Goal: Information Seeking & Learning: Learn about a topic

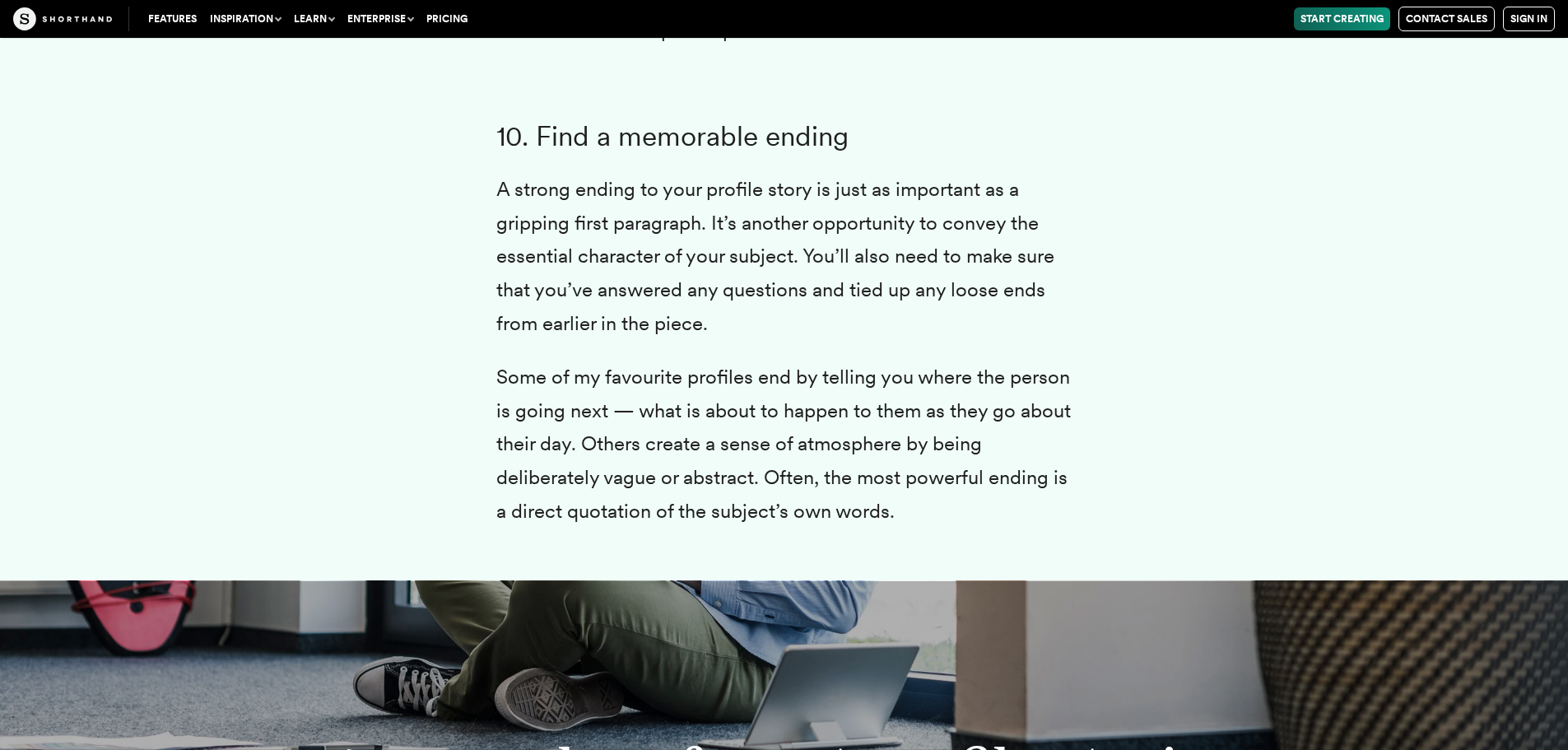
scroll to position [9386, 0]
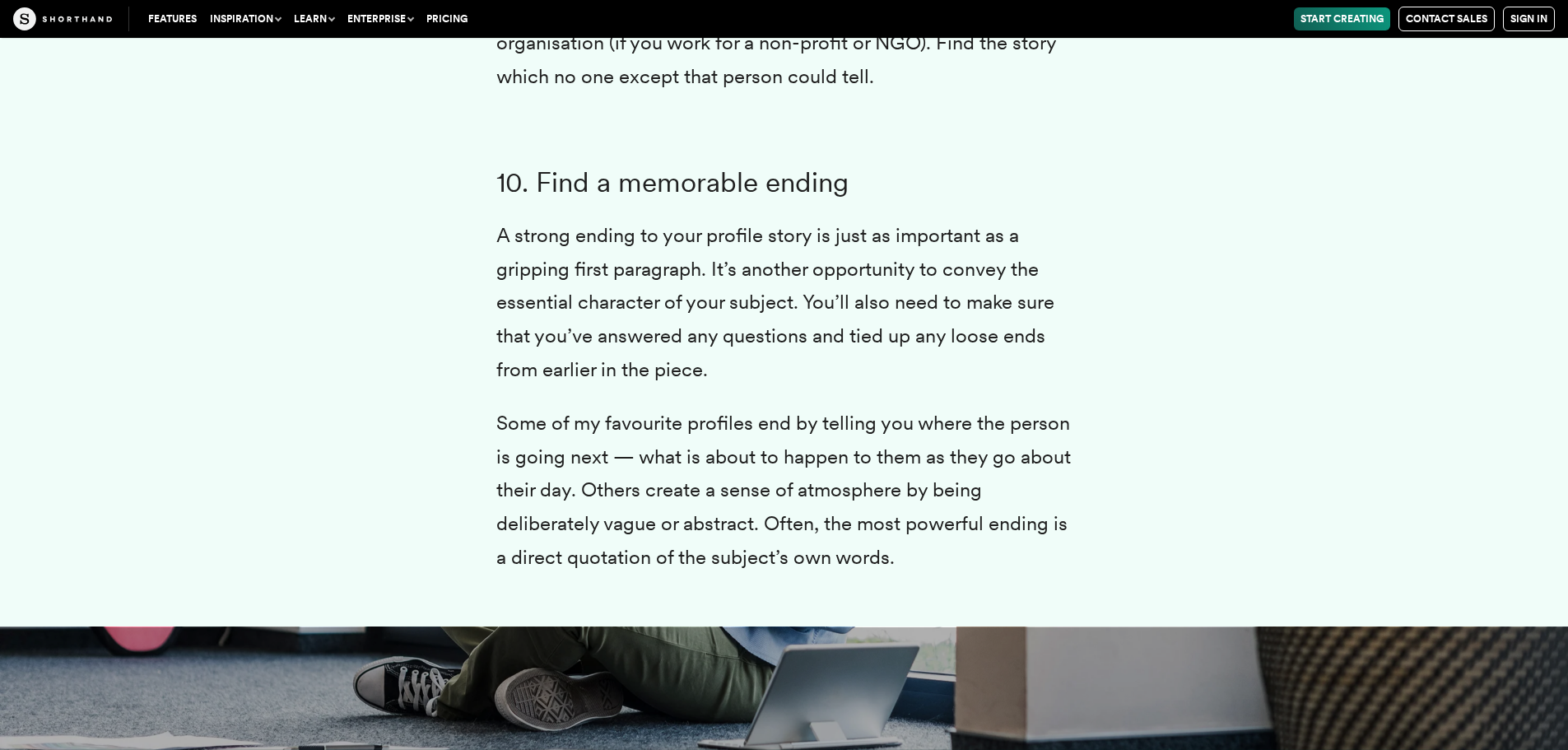
click at [622, 219] on p "A strong ending to your profile story is just as important as a gripping first …" at bounding box center [784, 303] width 576 height 168
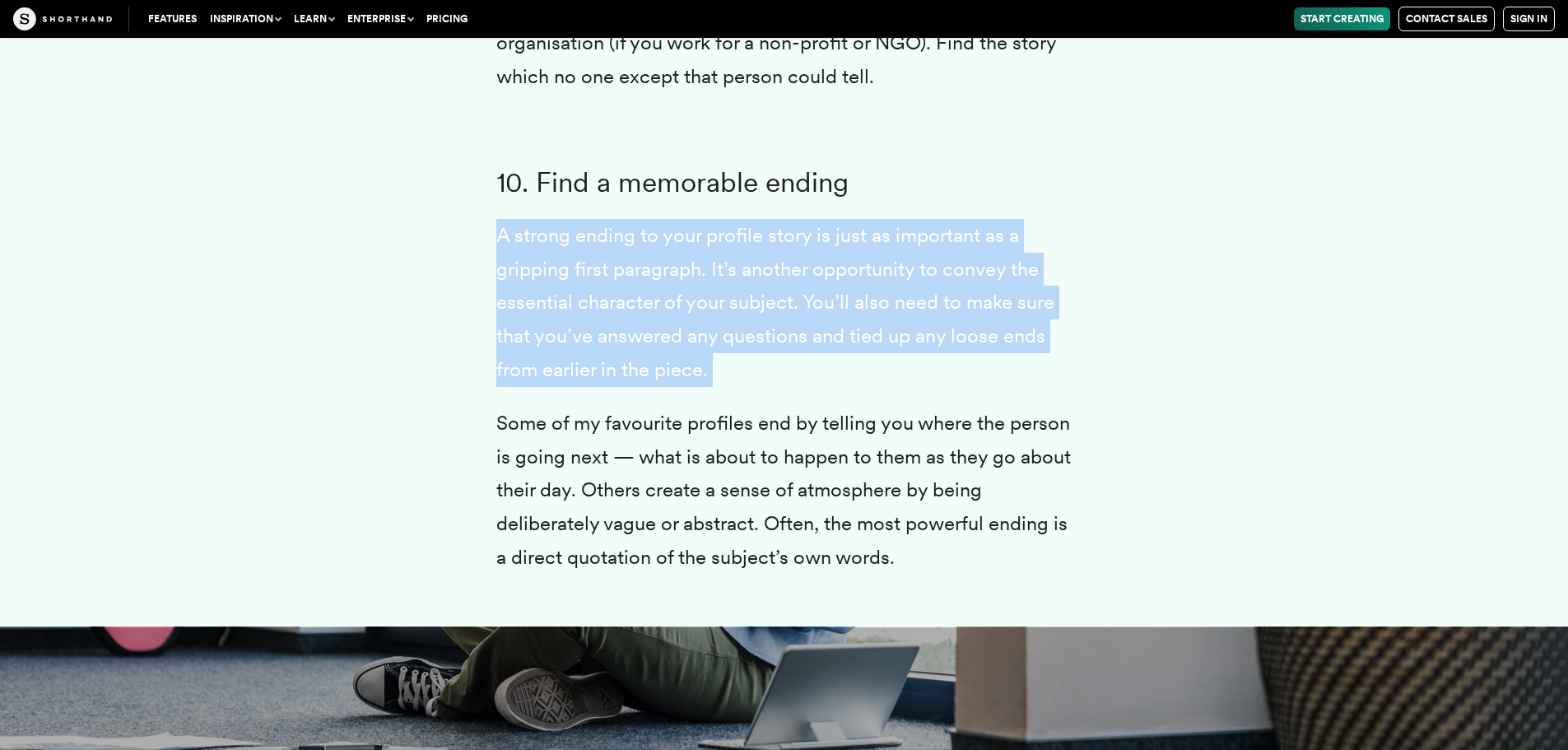
click at [622, 219] on p "A strong ending to your profile story is just as important as a gripping first …" at bounding box center [784, 303] width 576 height 168
click at [834, 257] on p "A strong ending to your profile story is just as important as a gripping first …" at bounding box center [784, 303] width 576 height 168
click at [836, 257] on p "A strong ending to your profile story is just as important as a gripping first …" at bounding box center [784, 303] width 576 height 168
click at [842, 265] on p "A strong ending to your profile story is just as important as a gripping first …" at bounding box center [784, 303] width 576 height 168
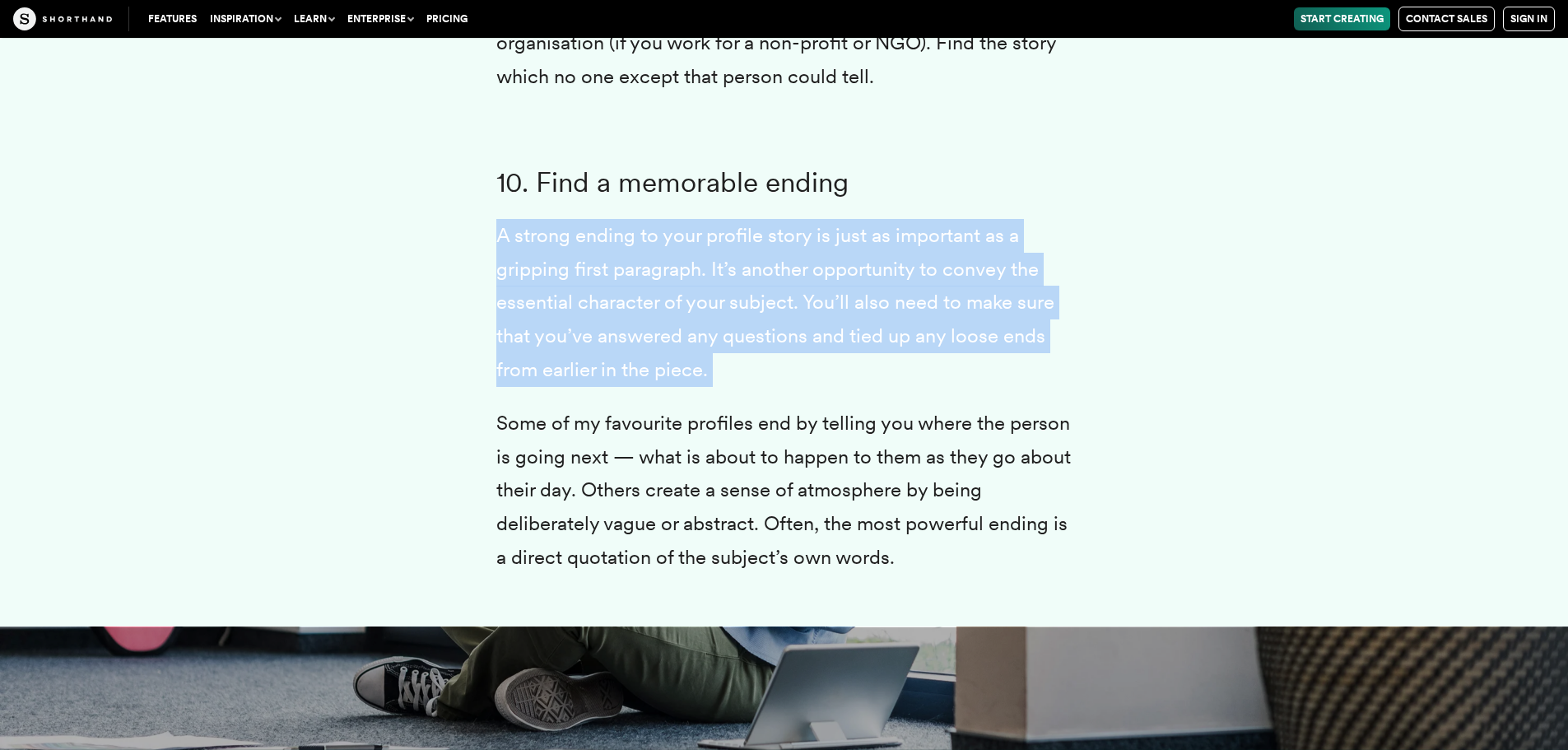
click at [843, 266] on p "A strong ending to your profile story is just as important as a gripping first …" at bounding box center [784, 303] width 576 height 168
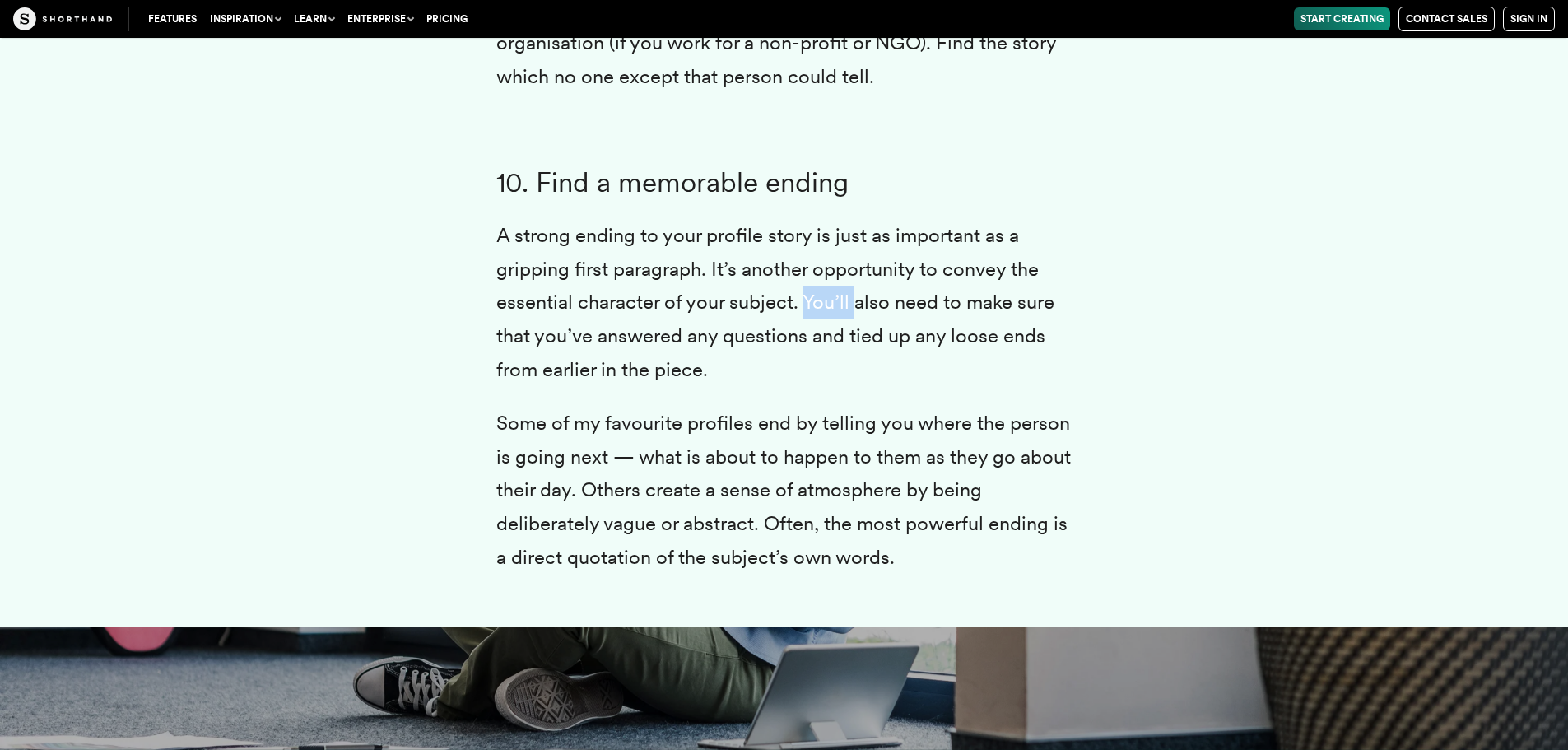
click at [845, 269] on p "A strong ending to your profile story is just as important as a gripping first …" at bounding box center [784, 303] width 576 height 168
click at [852, 271] on p "A strong ending to your profile story is just as important as a gripping first …" at bounding box center [784, 303] width 576 height 168
click at [761, 313] on p "A strong ending to your profile story is just as important as a gripping first …" at bounding box center [784, 303] width 576 height 168
click at [761, 312] on p "A strong ending to your profile story is just as important as a gripping first …" at bounding box center [784, 303] width 576 height 168
click at [577, 407] on p "Some of my favourite profiles end by telling you where the person is going next…" at bounding box center [784, 490] width 576 height 168
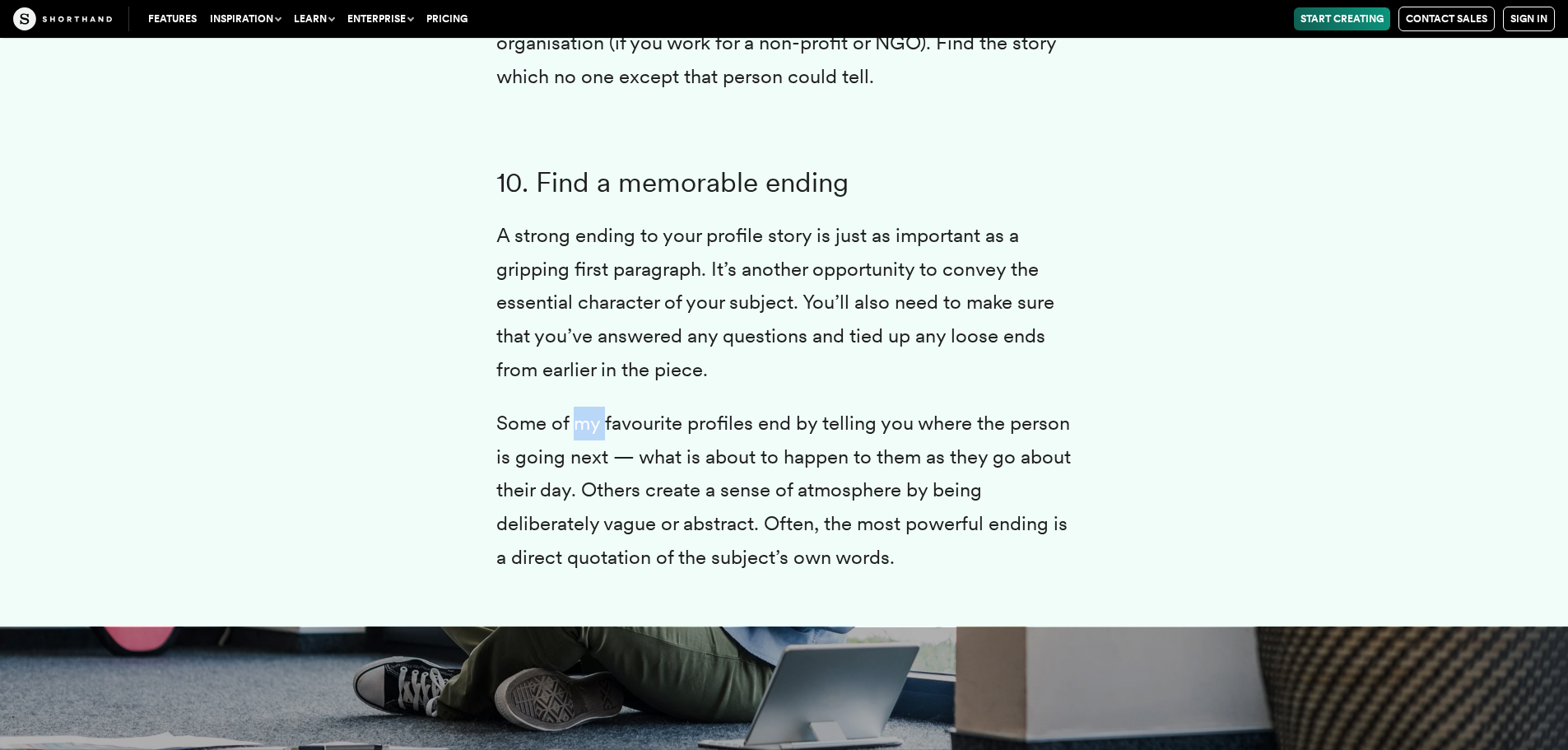
click at [578, 407] on p "Some of my favourite profiles end by telling you where the person is going next…" at bounding box center [784, 490] width 576 height 168
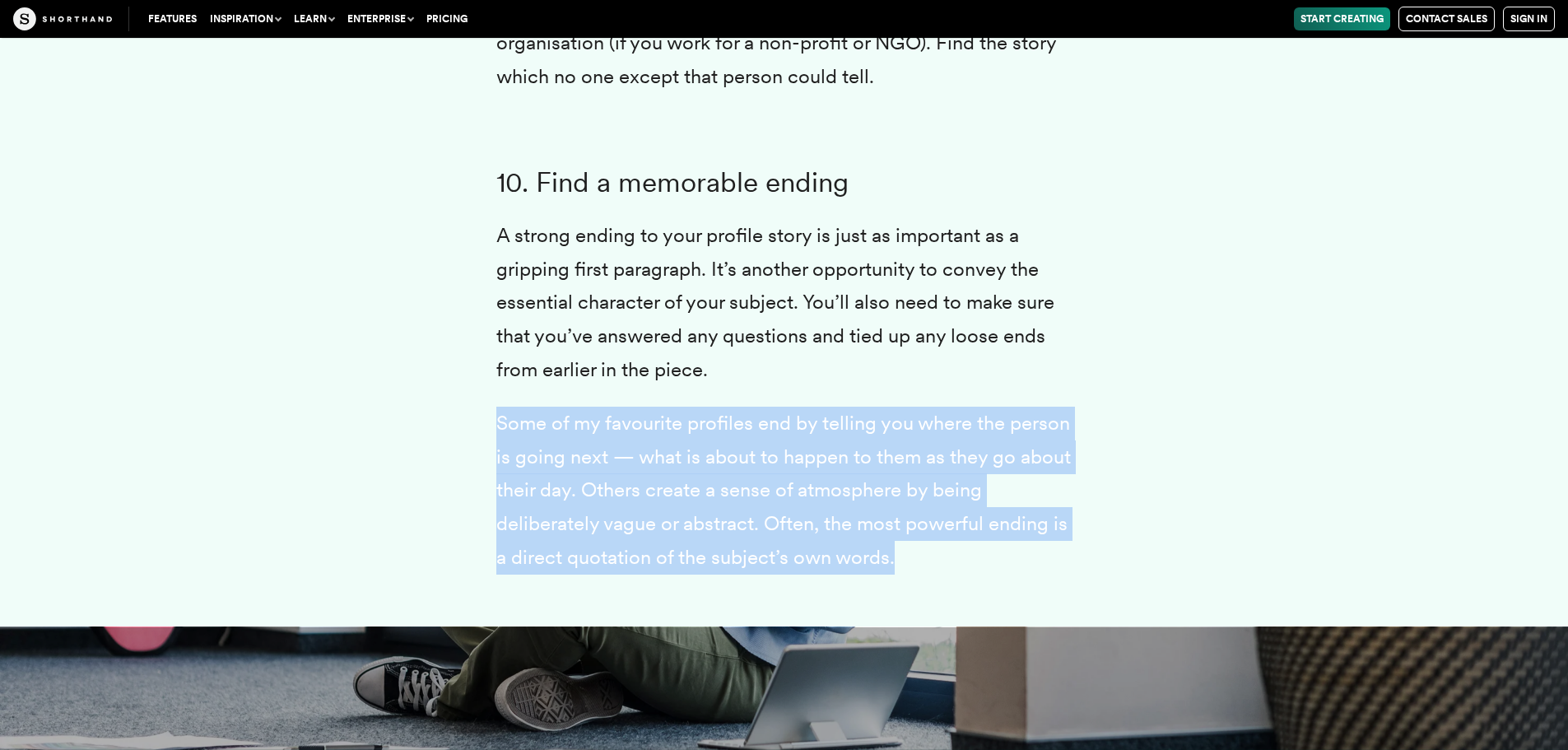
click at [578, 407] on p "Some of my favourite profiles end by telling you where the person is going next…" at bounding box center [784, 490] width 576 height 168
click at [539, 407] on p "Some of my favourite profiles end by telling you where the person is going next…" at bounding box center [784, 490] width 576 height 168
click at [537, 407] on p "Some of my favourite profiles end by telling you where the person is going next…" at bounding box center [784, 490] width 576 height 168
click at [554, 426] on p "Some of my favourite profiles end by telling you where the person is going next…" at bounding box center [784, 490] width 576 height 168
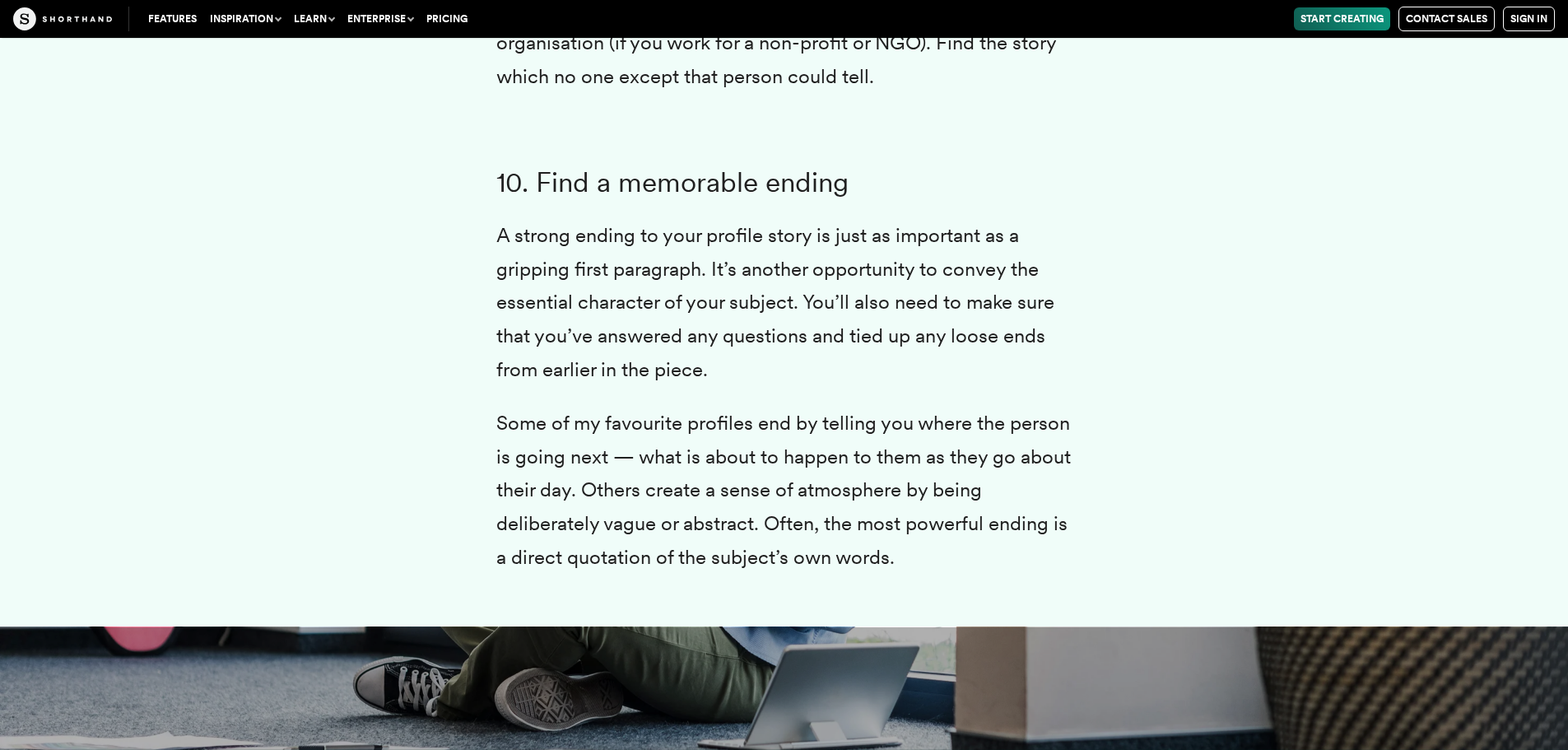
click at [558, 429] on p "Some of my favourite profiles end by telling you where the person is going next…" at bounding box center [784, 490] width 576 height 168
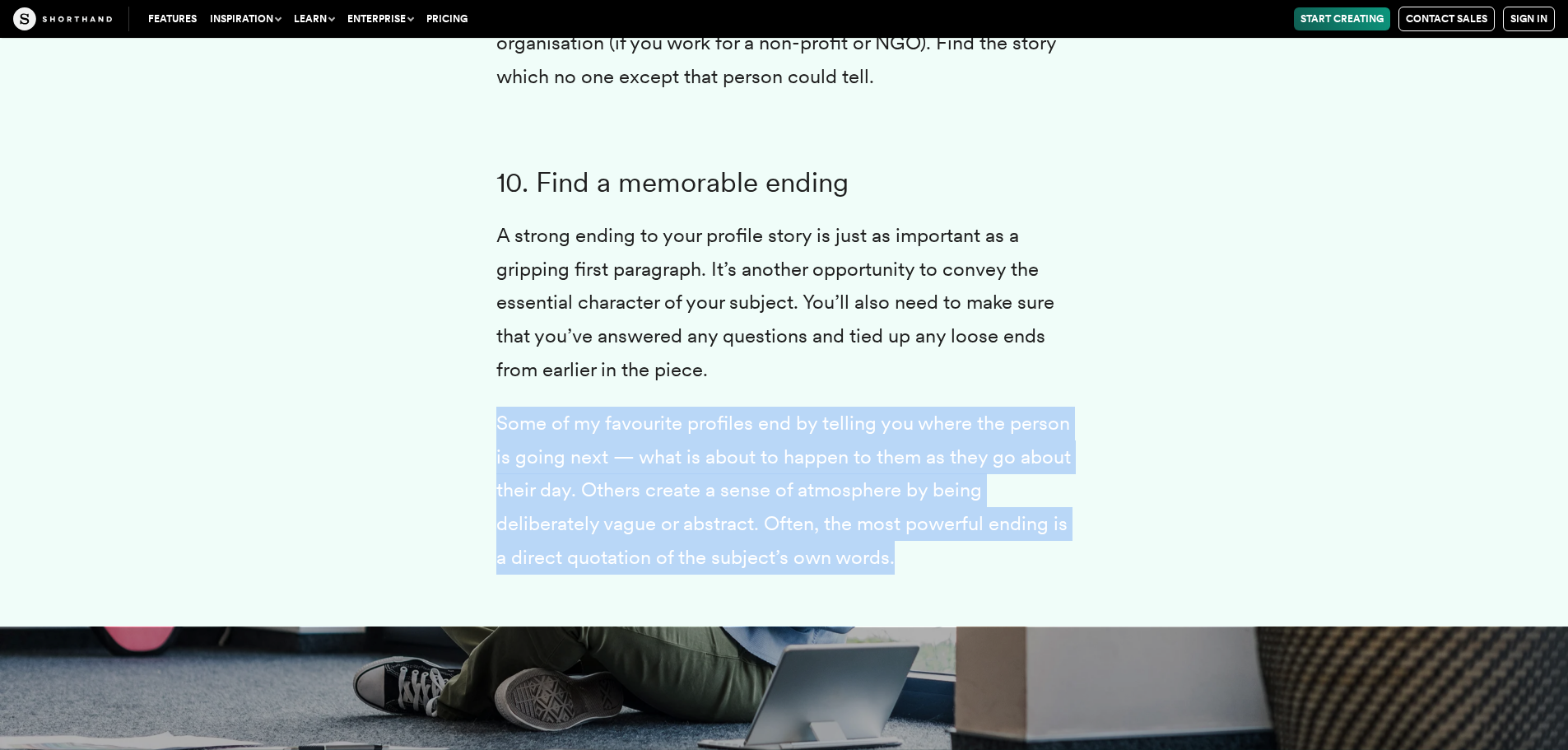
click at [559, 429] on p "Some of my favourite profiles end by telling you where the person is going next…" at bounding box center [784, 490] width 576 height 168
click at [726, 424] on p "Some of my favourite profiles end by telling you where the person is going next…" at bounding box center [784, 490] width 576 height 168
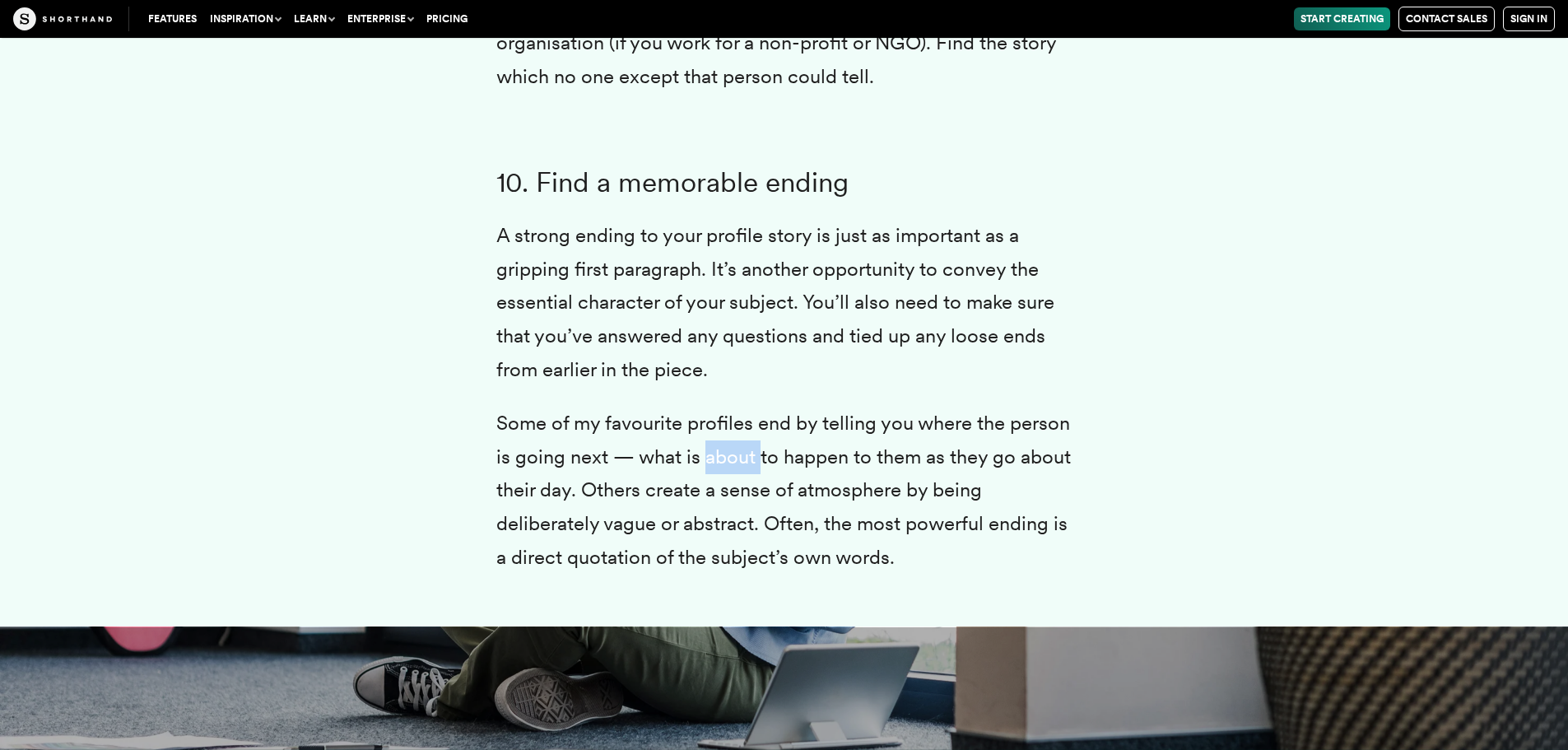
click at [725, 423] on p "Some of my favourite profiles end by telling you where the person is going next…" at bounding box center [784, 490] width 576 height 168
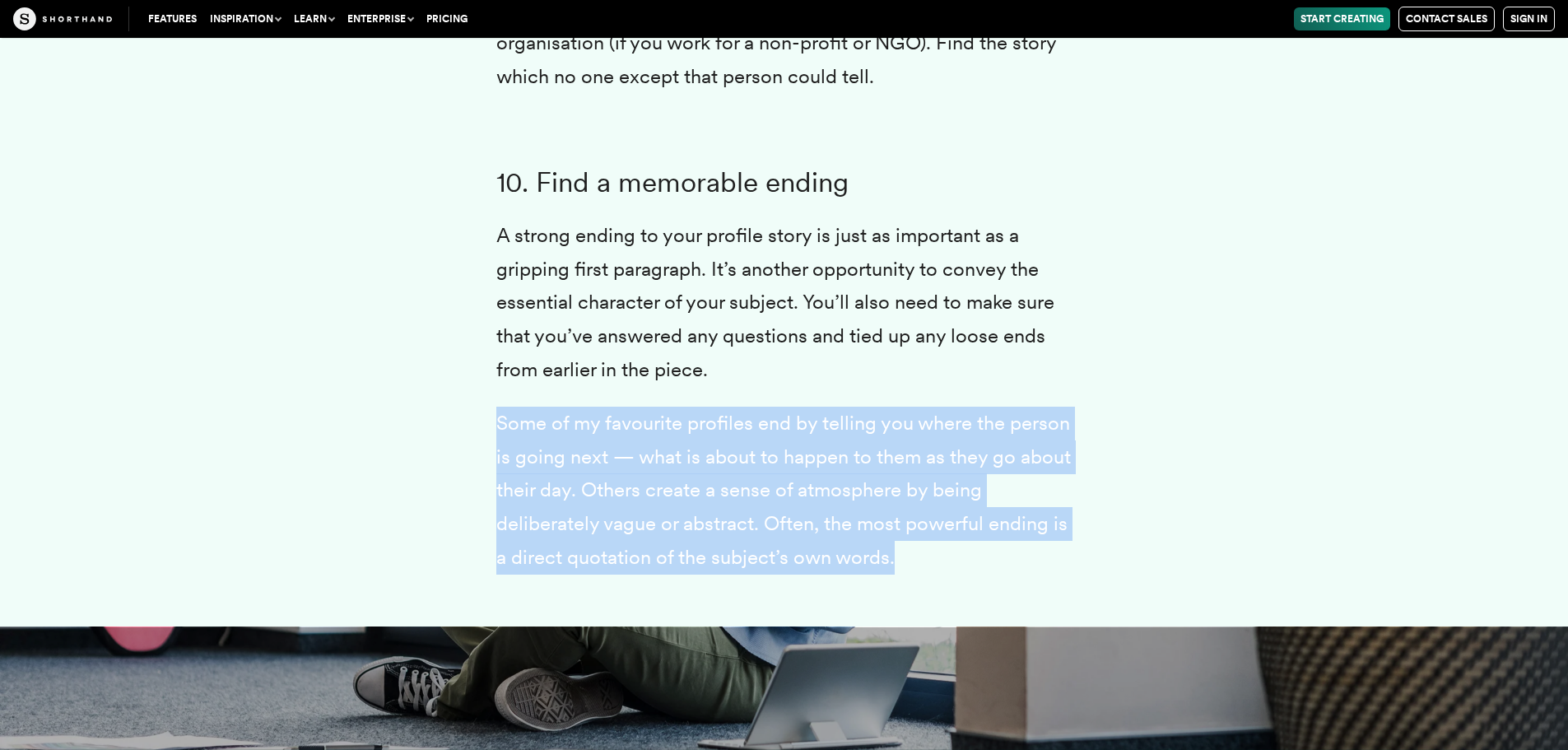
click at [725, 423] on p "Some of my favourite profiles end by telling you where the person is going next…" at bounding box center [784, 490] width 576 height 168
click at [656, 451] on p "Some of my favourite profiles end by telling you where the person is going next…" at bounding box center [784, 490] width 576 height 168
click at [656, 468] on p "Some of my favourite profiles end by telling you where the person is going next…" at bounding box center [784, 490] width 576 height 168
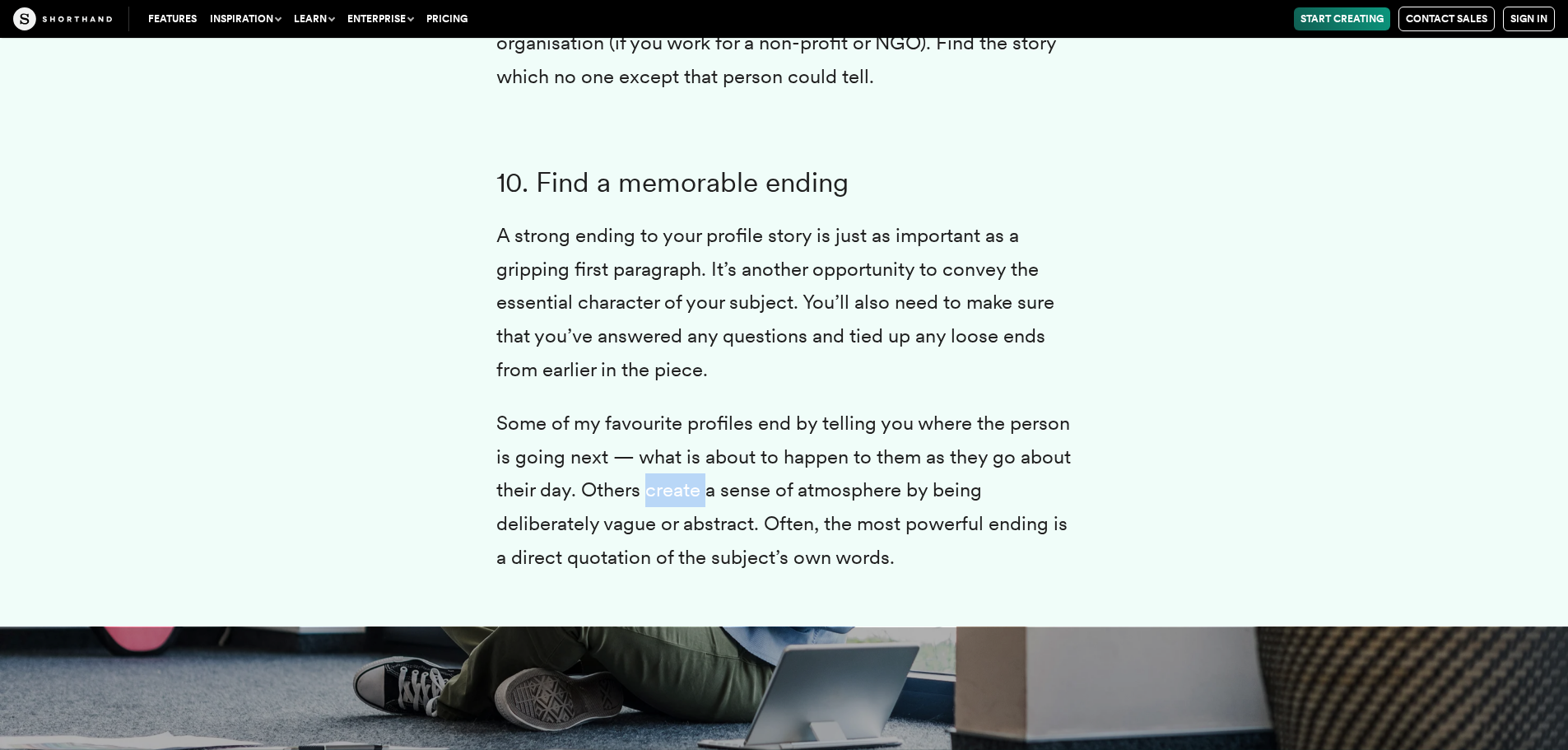
click at [656, 468] on p "Some of my favourite profiles end by telling you where the person is going next…" at bounding box center [784, 490] width 576 height 168
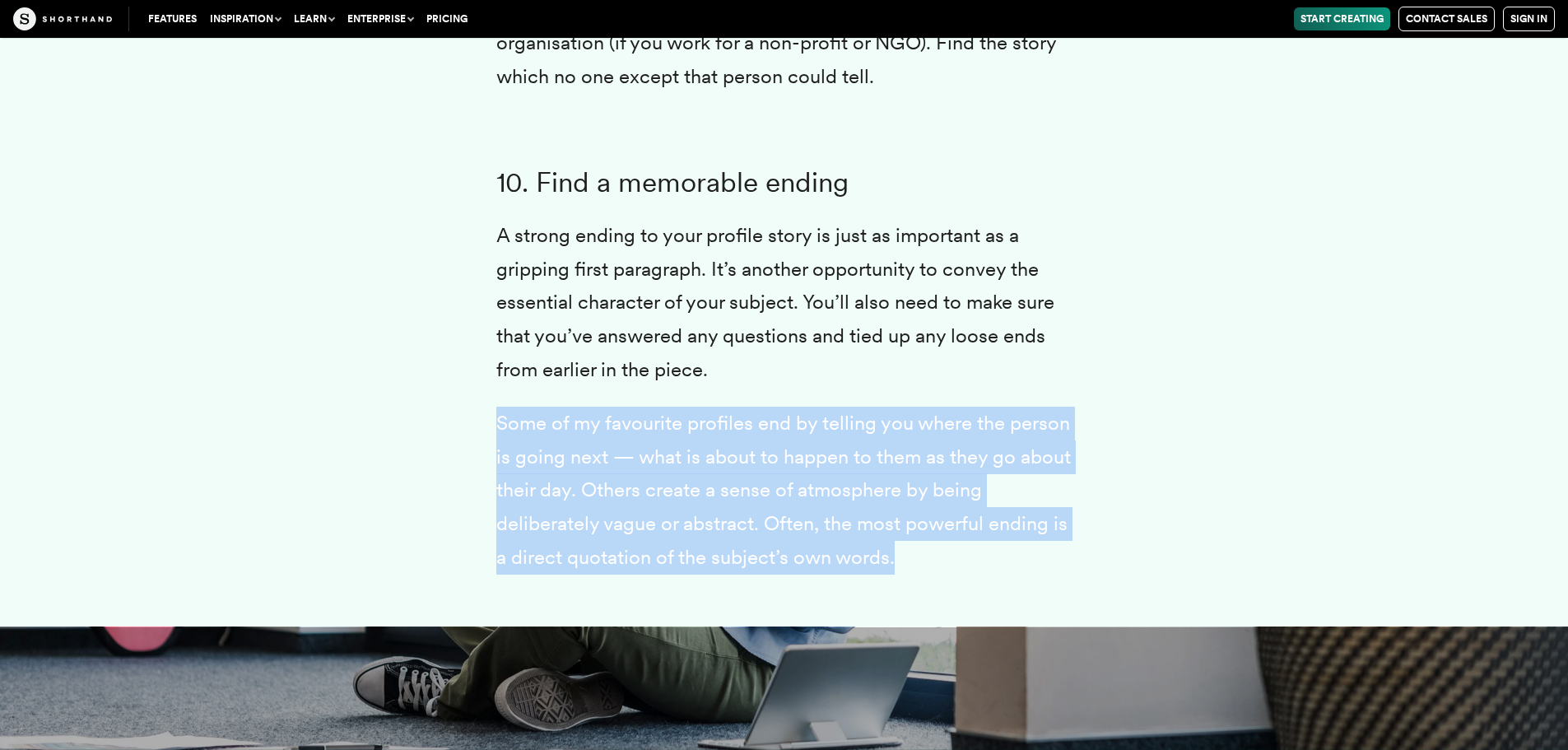
click at [656, 467] on p "Some of my favourite profiles end by telling you where the person is going next…" at bounding box center [784, 490] width 576 height 168
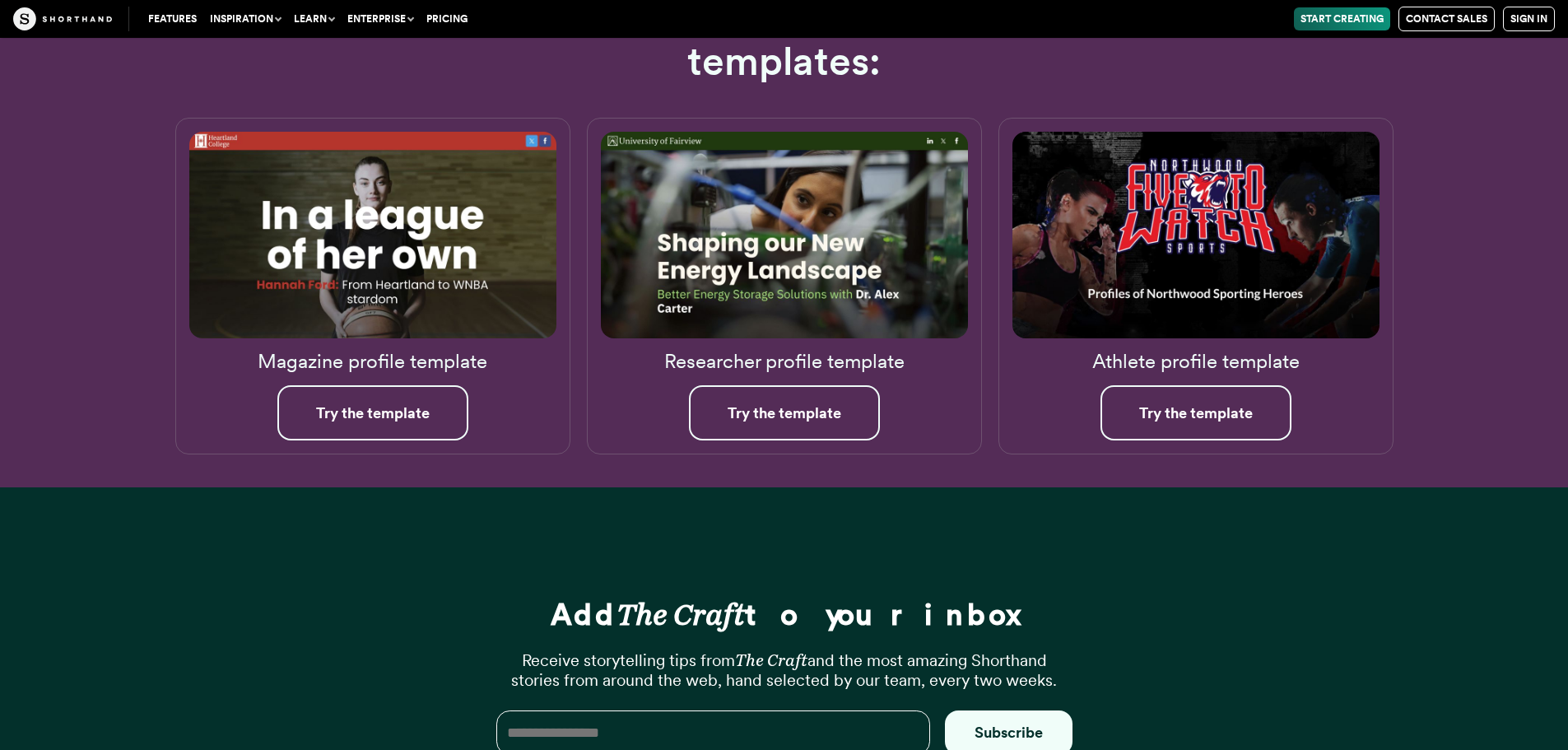
scroll to position [19066, 0]
